Goal: Task Accomplishment & Management: Manage account settings

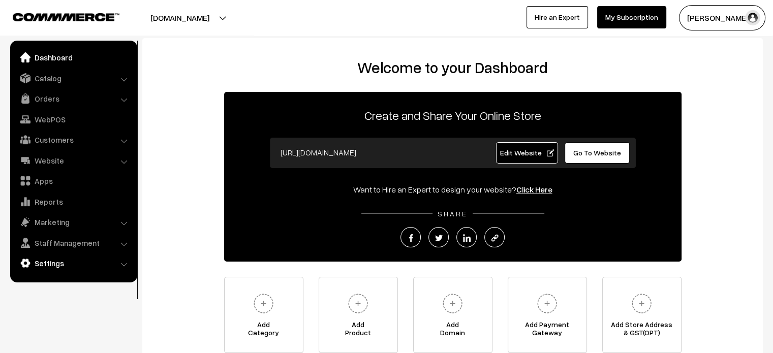
click at [70, 263] on link "Settings" at bounding box center [73, 263] width 121 height 18
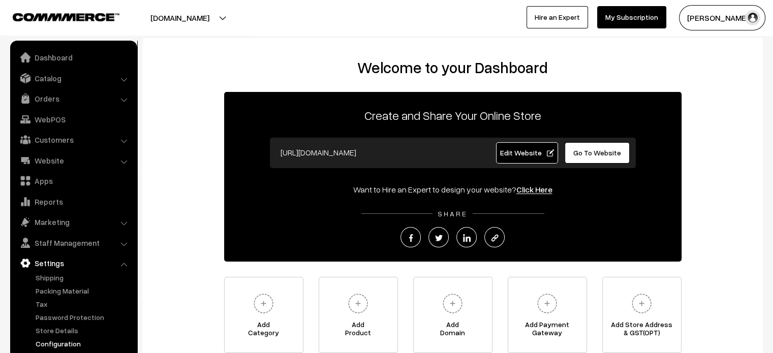
click at [71, 345] on link "Configuration" at bounding box center [83, 344] width 101 height 11
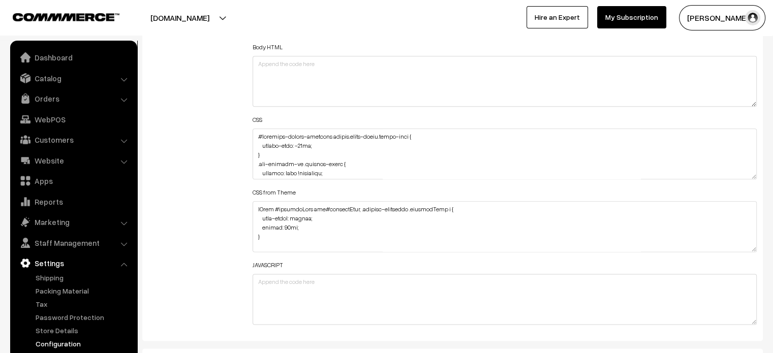
scroll to position [1235, 0]
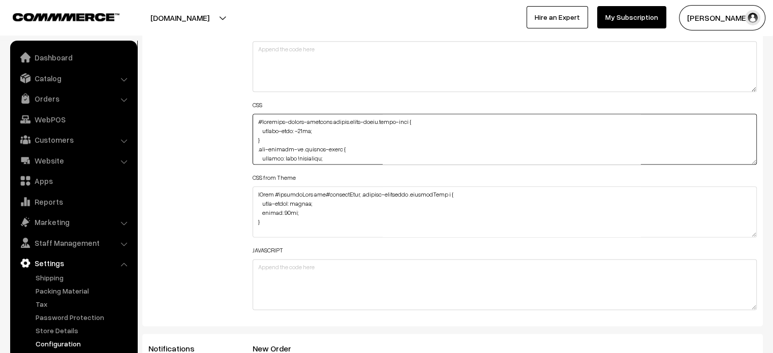
click at [253, 122] on textarea at bounding box center [505, 139] width 505 height 51
paste textarea ".news-letter .oc-container { margin-top: -70px; }"
type textarea ".news-letter .oc-container { margin-top: -70px; } #recently-viewed-products but…"
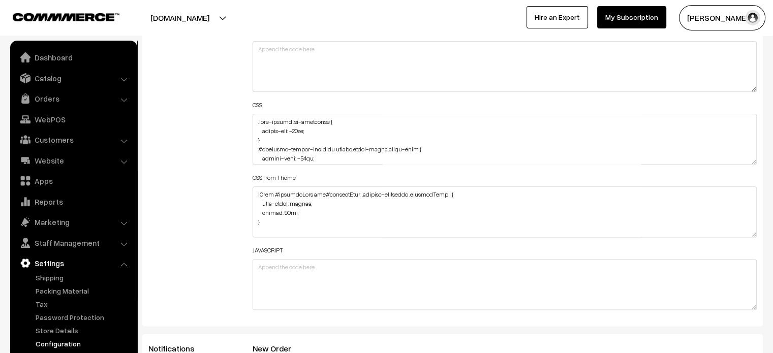
click at [213, 148] on div "Additional HTML/JS/CSS" at bounding box center [193, 135] width 104 height 364
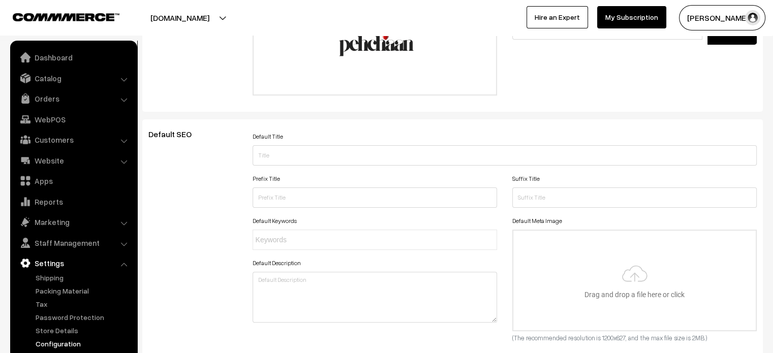
scroll to position [0, 0]
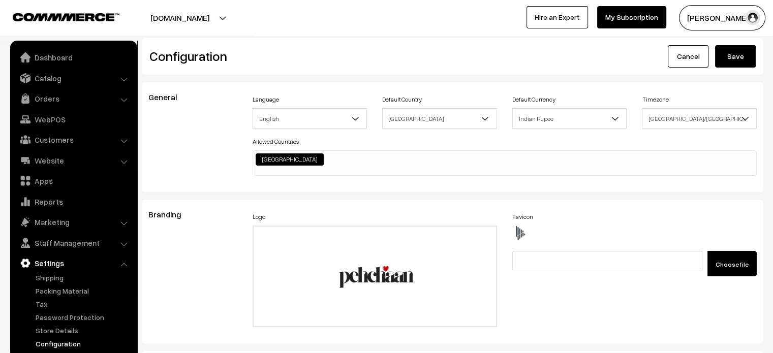
click at [724, 56] on button "Save" at bounding box center [735, 56] width 41 height 22
click at [77, 57] on link "Dashboard" at bounding box center [73, 57] width 121 height 18
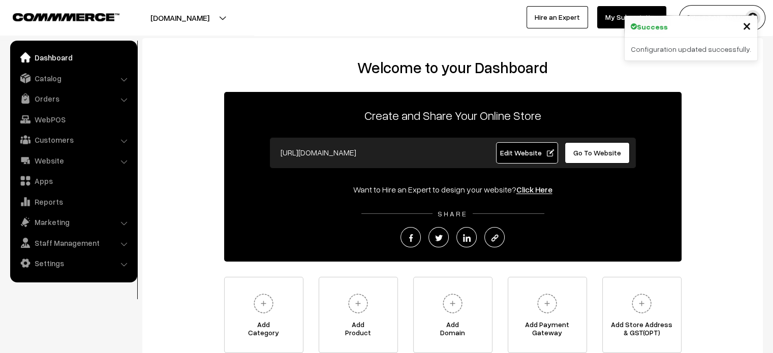
click at [525, 152] on span "Edit Website" at bounding box center [527, 152] width 54 height 9
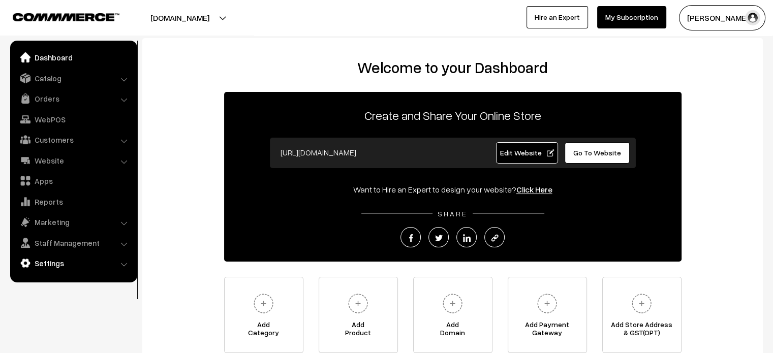
click at [69, 263] on link "Settings" at bounding box center [73, 263] width 121 height 18
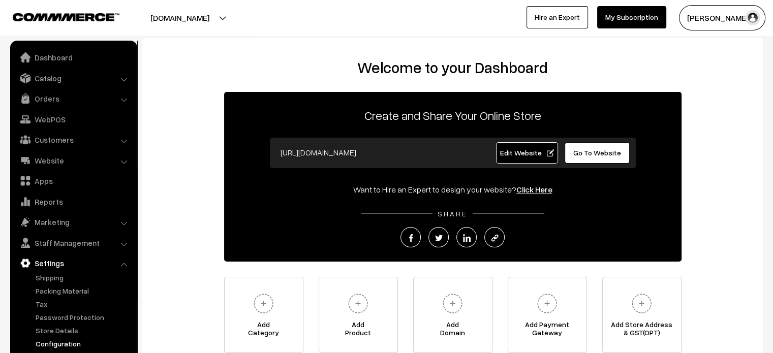
click at [70, 343] on link "Configuration" at bounding box center [83, 344] width 101 height 11
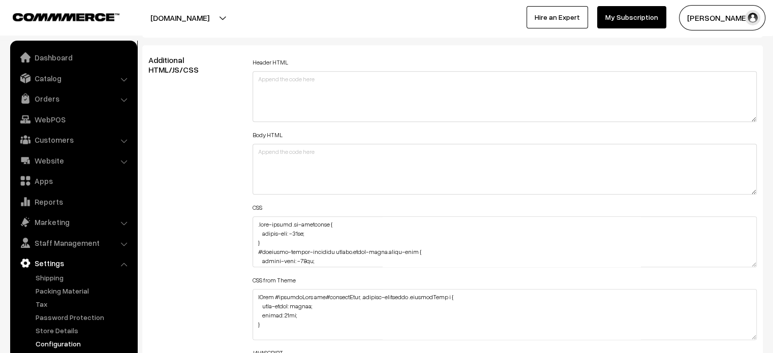
scroll to position [1132, 0]
click at [253, 222] on textarea at bounding box center [505, 241] width 505 height 51
paste textarea "img#banner-v2 { margin-right: -32px; }"
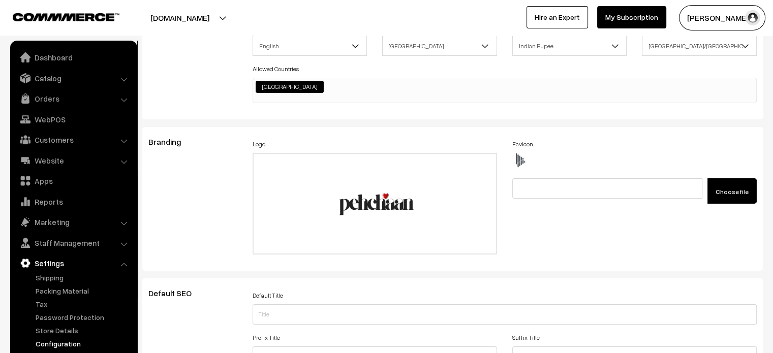
scroll to position [0, 0]
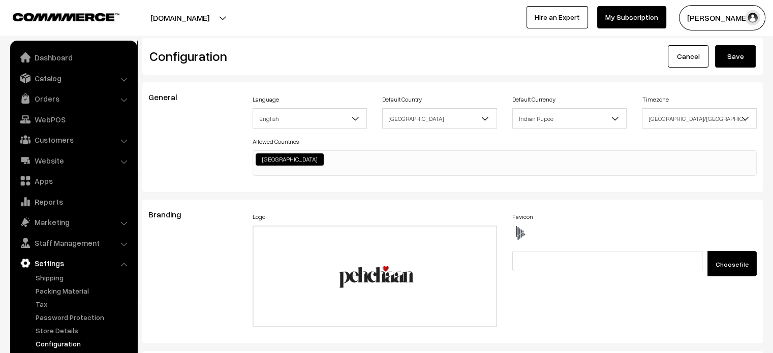
type textarea "img#banner-v2 { margin-right: -32px; } .news-letter .oc-container { margin-top:…"
click at [735, 57] on button "Save" at bounding box center [735, 56] width 41 height 22
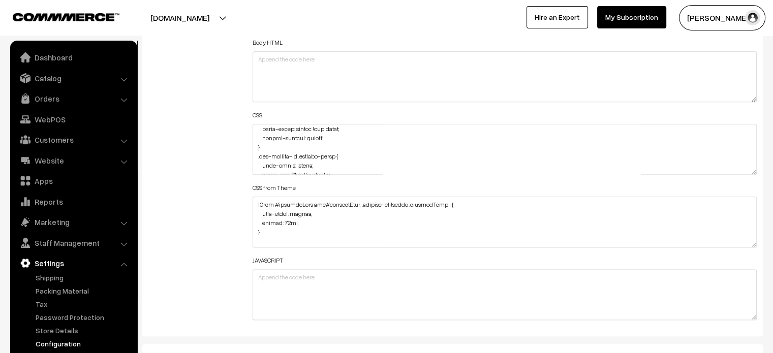
scroll to position [109, 0]
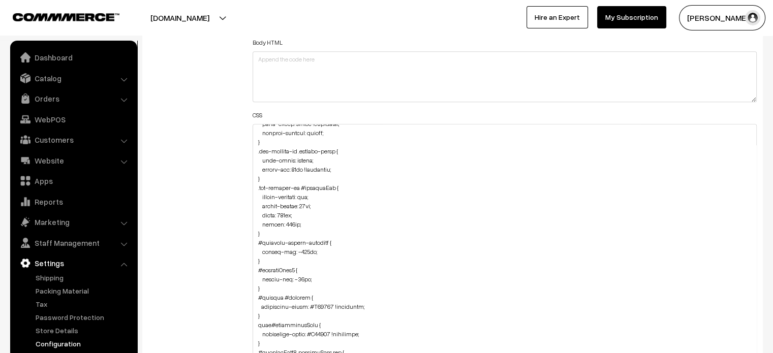
drag, startPoint x: 755, startPoint y: 170, endPoint x: 766, endPoint y: 377, distance: 207.2
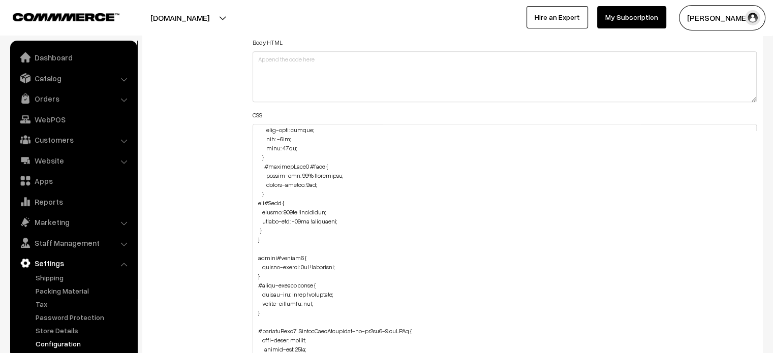
scroll to position [1029, 0]
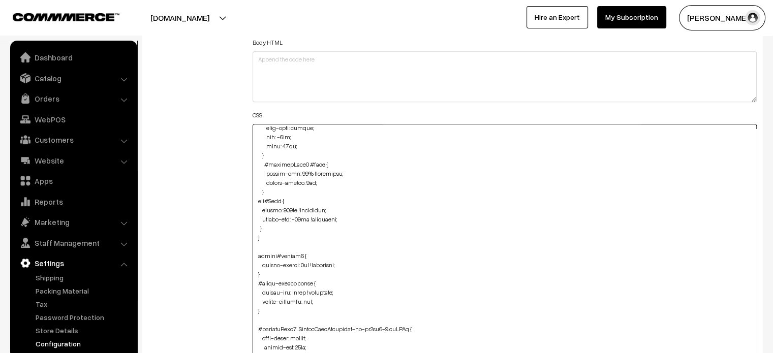
click at [279, 229] on textarea at bounding box center [505, 252] width 505 height 257
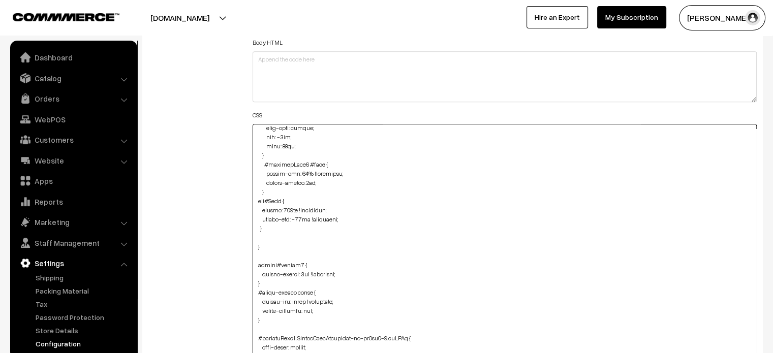
paste textarea "div#categorySection { margin-top: -95px; }"
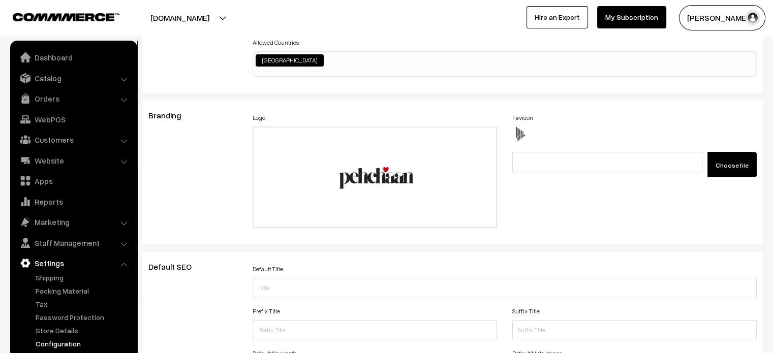
scroll to position [0, 0]
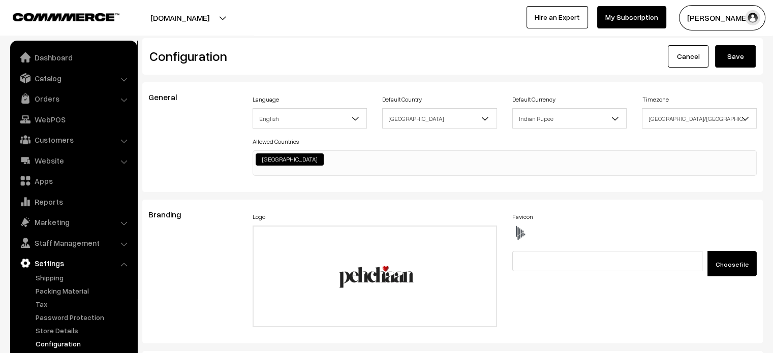
type textarea "img#banner-v2 { margin-right: -32px; } .news-letter .oc-container { margin-top:…"
click at [733, 56] on button "Save" at bounding box center [735, 56] width 41 height 22
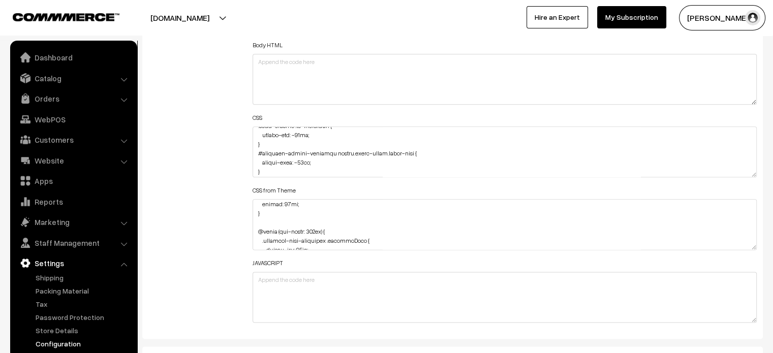
scroll to position [37, 0]
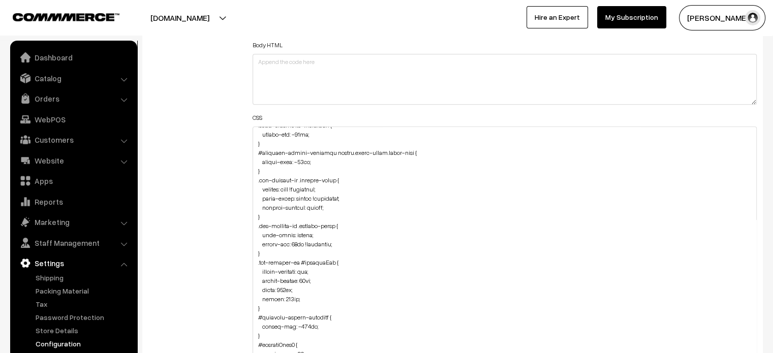
drag, startPoint x: 751, startPoint y: 174, endPoint x: 780, endPoint y: 377, distance: 204.9
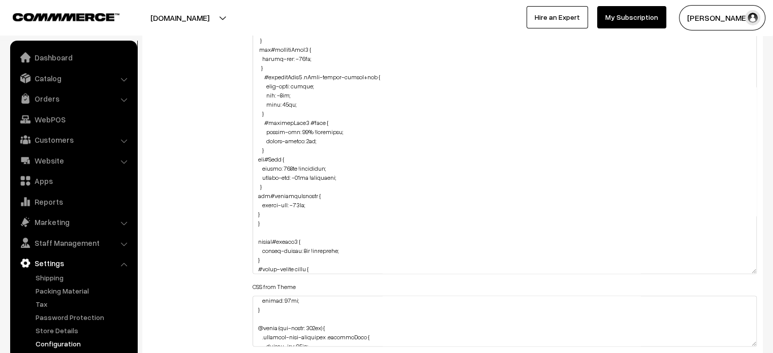
scroll to position [978, 0]
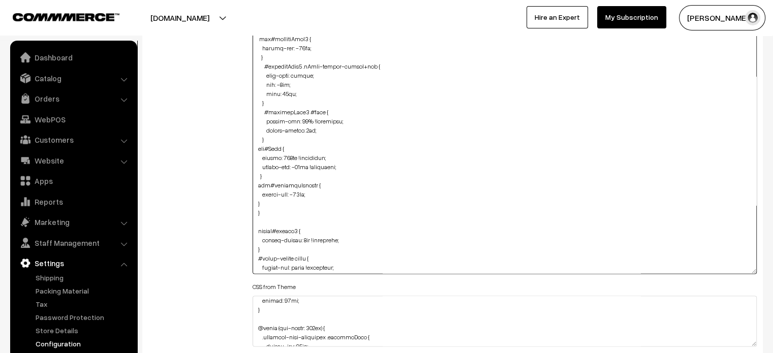
click at [279, 204] on textarea at bounding box center [505, 147] width 505 height 254
paste textarea "#productType1 .StyledBaseComponent-sc-kg5aa9-0.knwNlj { border-radius: 45px 45p…"
drag, startPoint x: 358, startPoint y: 221, endPoint x: 260, endPoint y: 225, distance: 97.7
click at [260, 225] on textarea at bounding box center [505, 147] width 505 height 254
drag, startPoint x: 340, startPoint y: 232, endPoint x: 261, endPoint y: 233, distance: 78.3
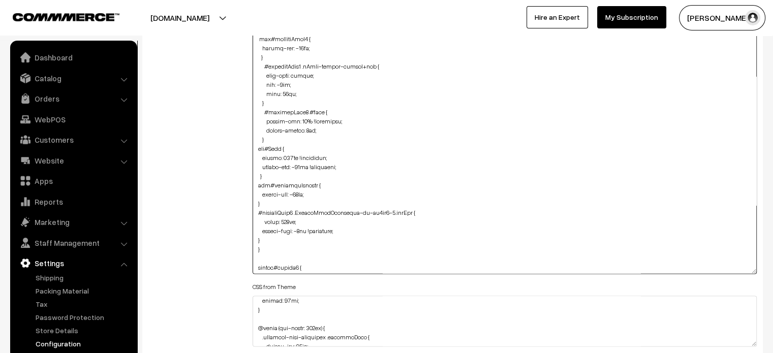
click at [261, 233] on textarea at bounding box center [505, 147] width 505 height 254
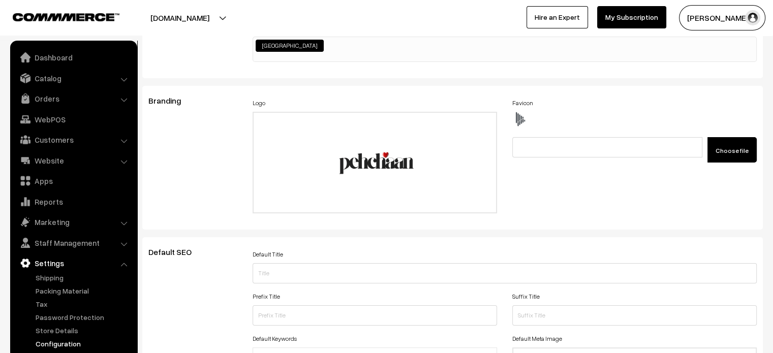
scroll to position [0, 0]
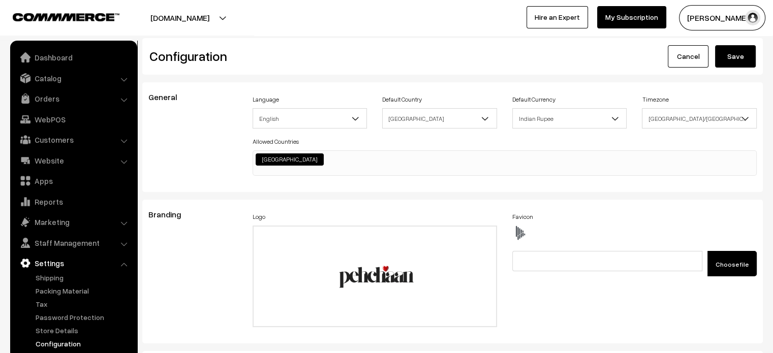
type textarea "img#banner-v2 { margin-right: -32px; } .news-letter .oc-container { margin-top:…"
click at [740, 63] on button "Save" at bounding box center [735, 56] width 41 height 22
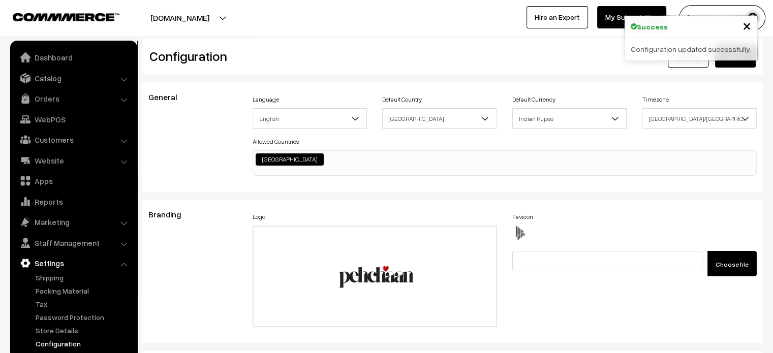
scroll to position [779, 0]
